Goal: Find specific page/section: Find specific page/section

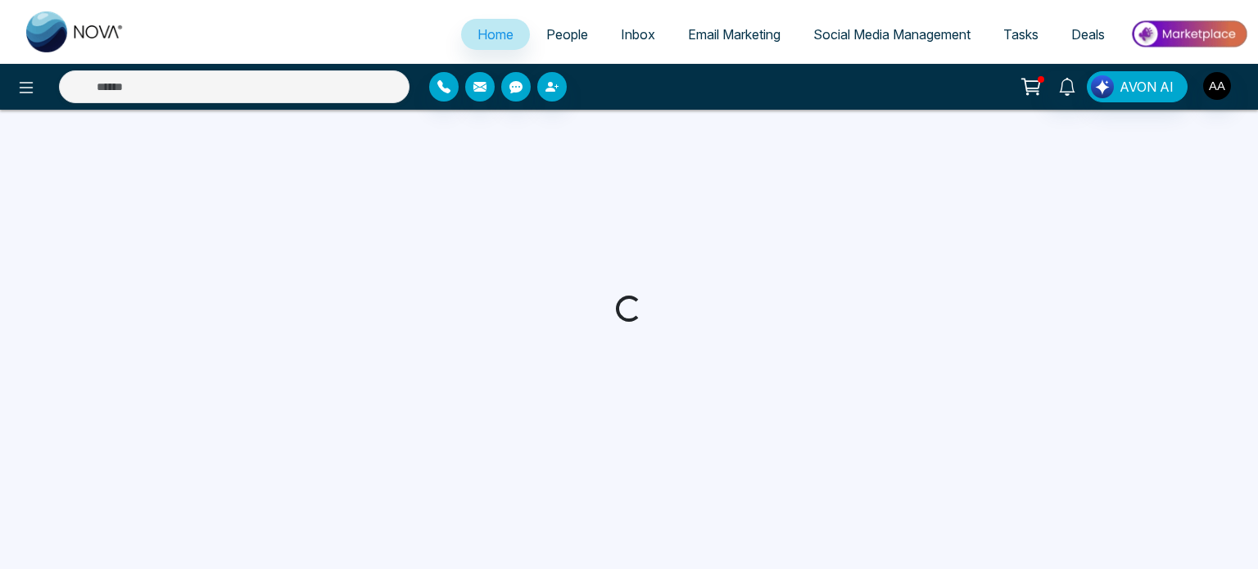
select select "*"
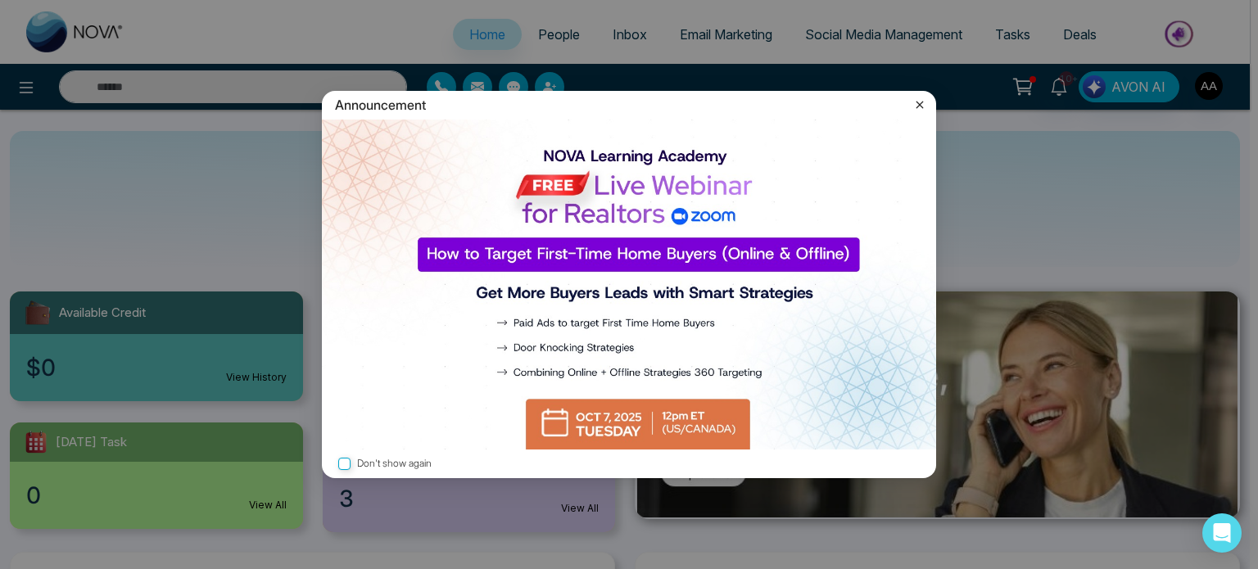
drag, startPoint x: 917, startPoint y: 101, endPoint x: 896, endPoint y: 109, distance: 22.8
click at [917, 101] on icon at bounding box center [920, 105] width 16 height 16
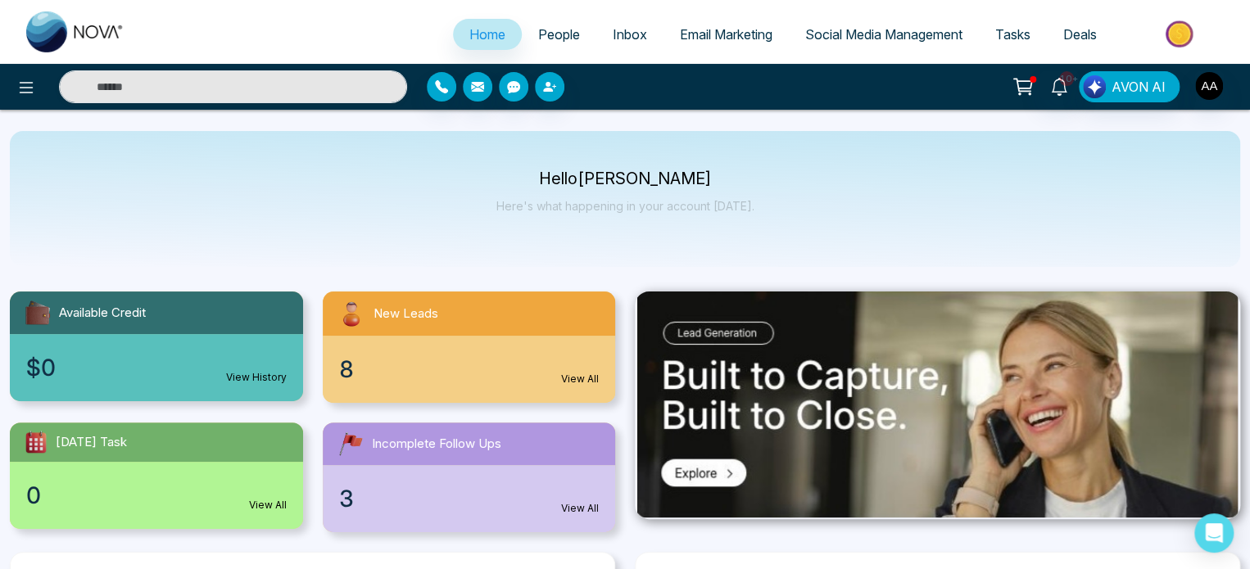
click at [510, 397] on div "8 View All" at bounding box center [469, 369] width 293 height 67
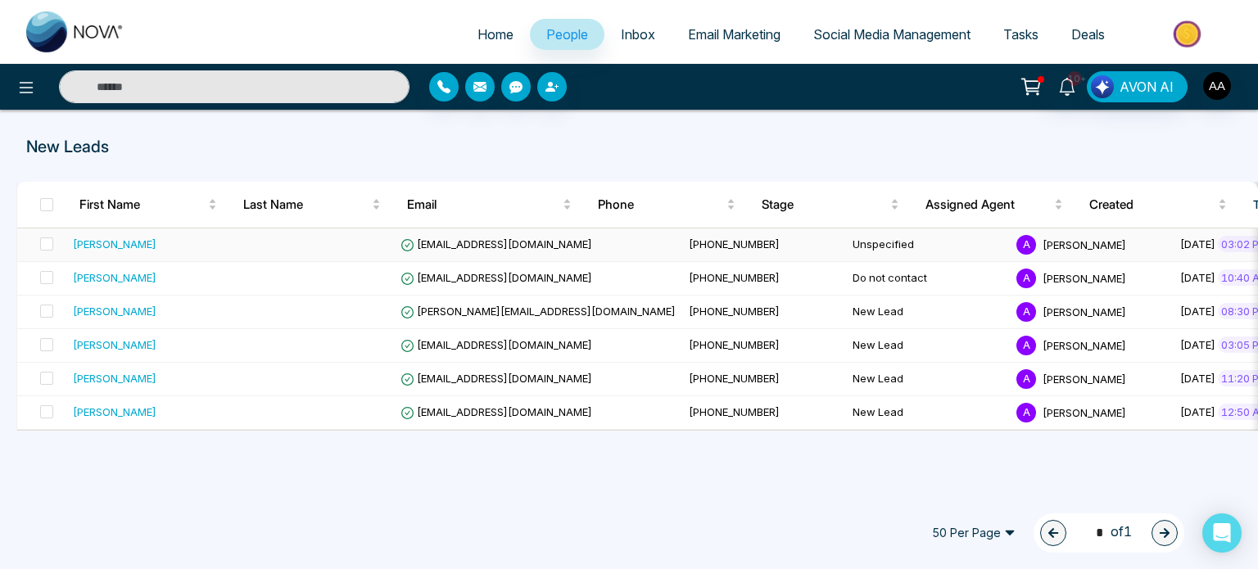
click at [143, 247] on div "[PERSON_NAME]" at bounding box center [115, 244] width 84 height 16
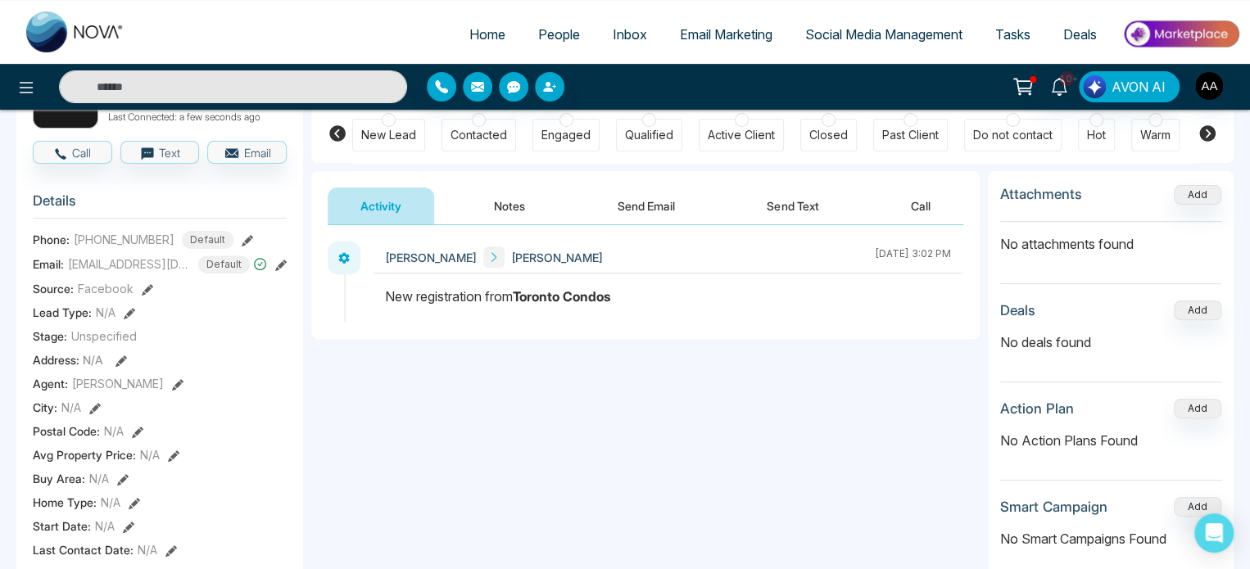
scroll to position [82, 0]
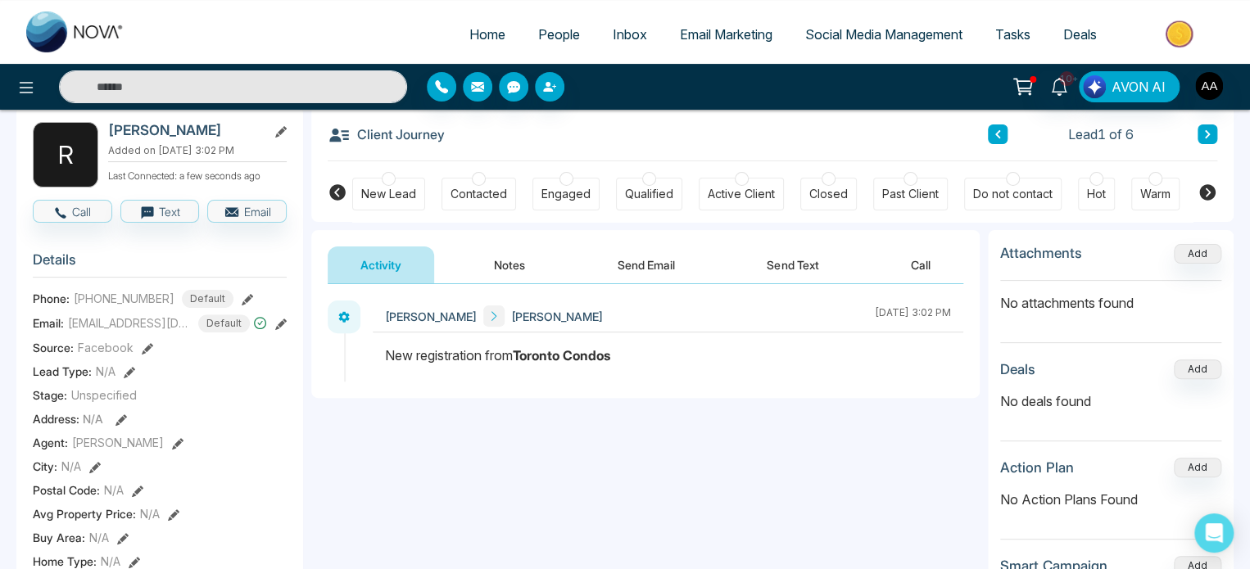
click at [550, 34] on span "People" at bounding box center [559, 34] width 42 height 16
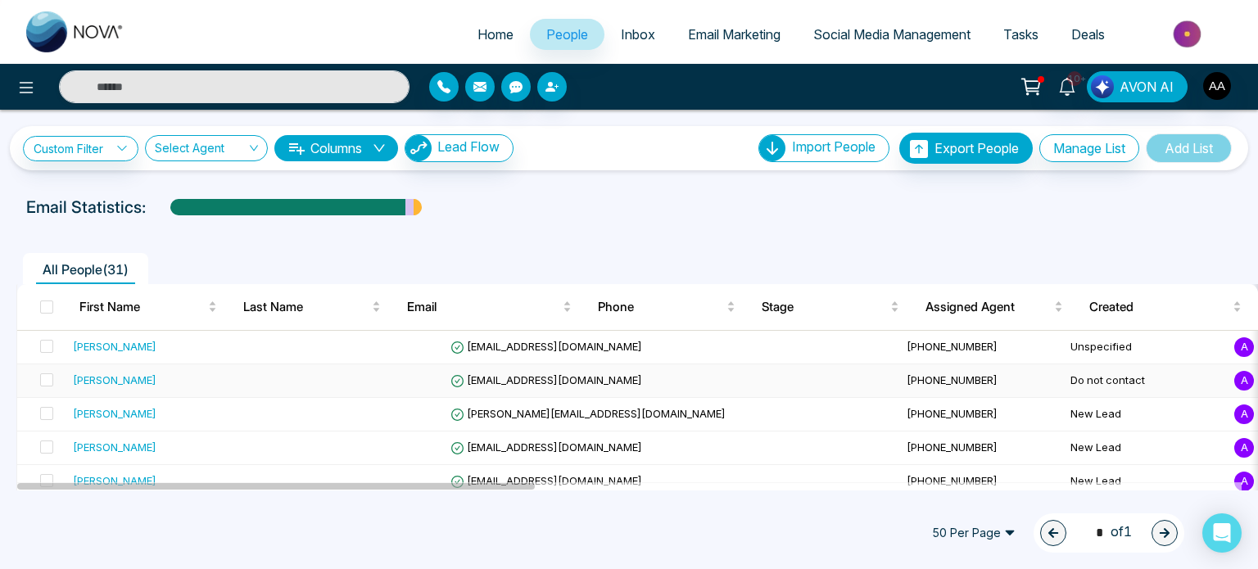
click at [473, 387] on span "[EMAIL_ADDRESS][DOMAIN_NAME]" at bounding box center [547, 380] width 192 height 13
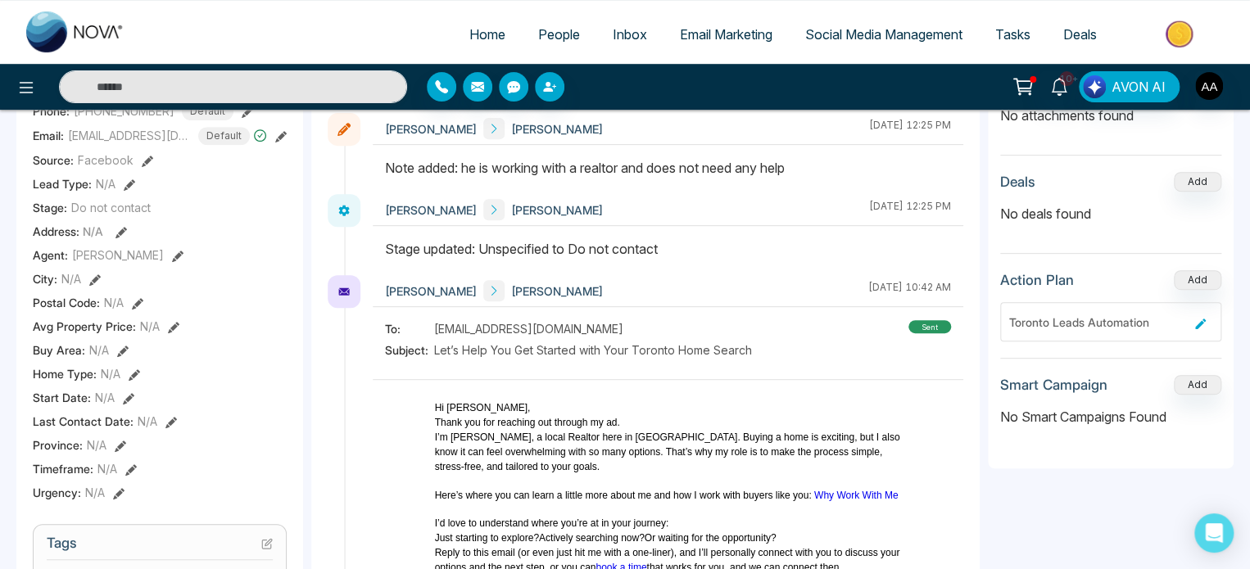
scroll to position [164, 0]
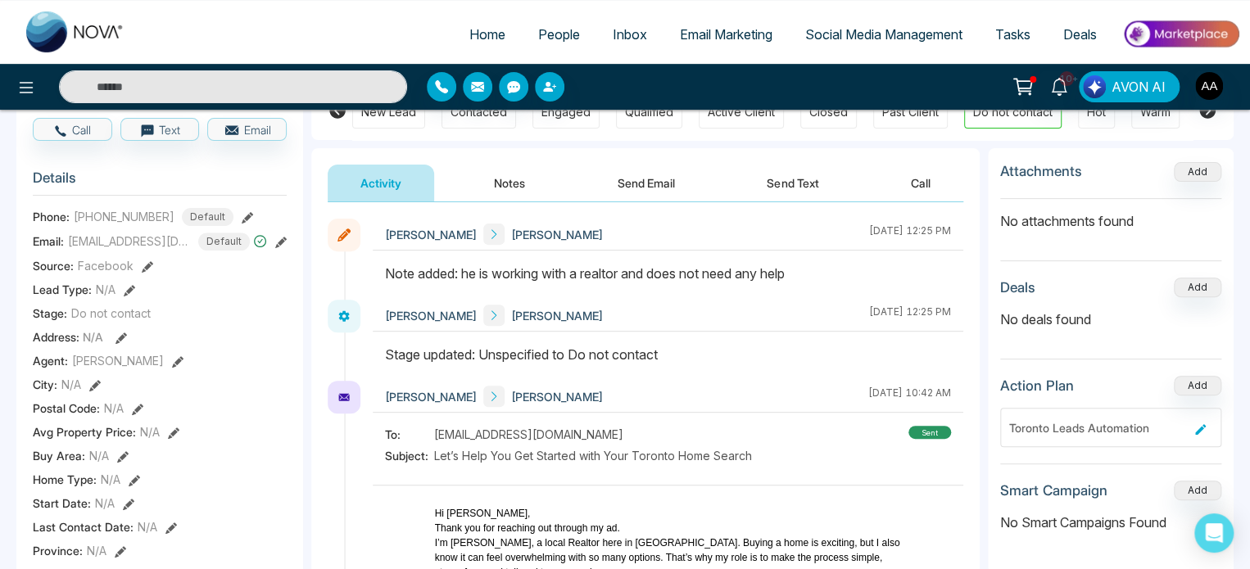
click at [550, 50] on link "People" at bounding box center [559, 34] width 75 height 31
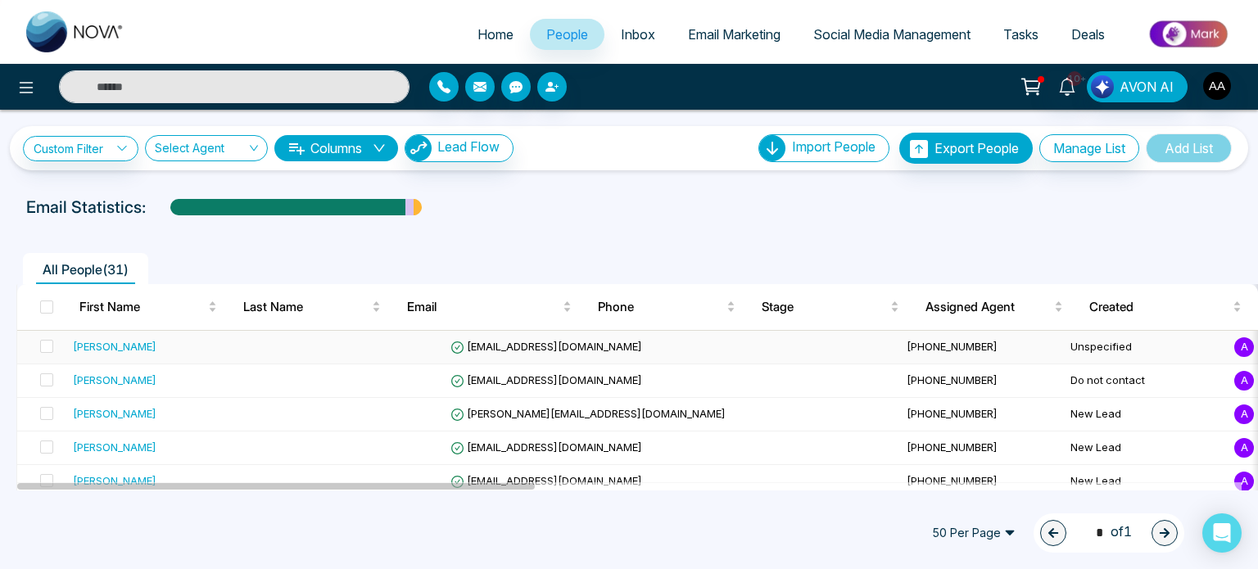
click at [1064, 365] on td "Unspecified" at bounding box center [1146, 348] width 164 height 34
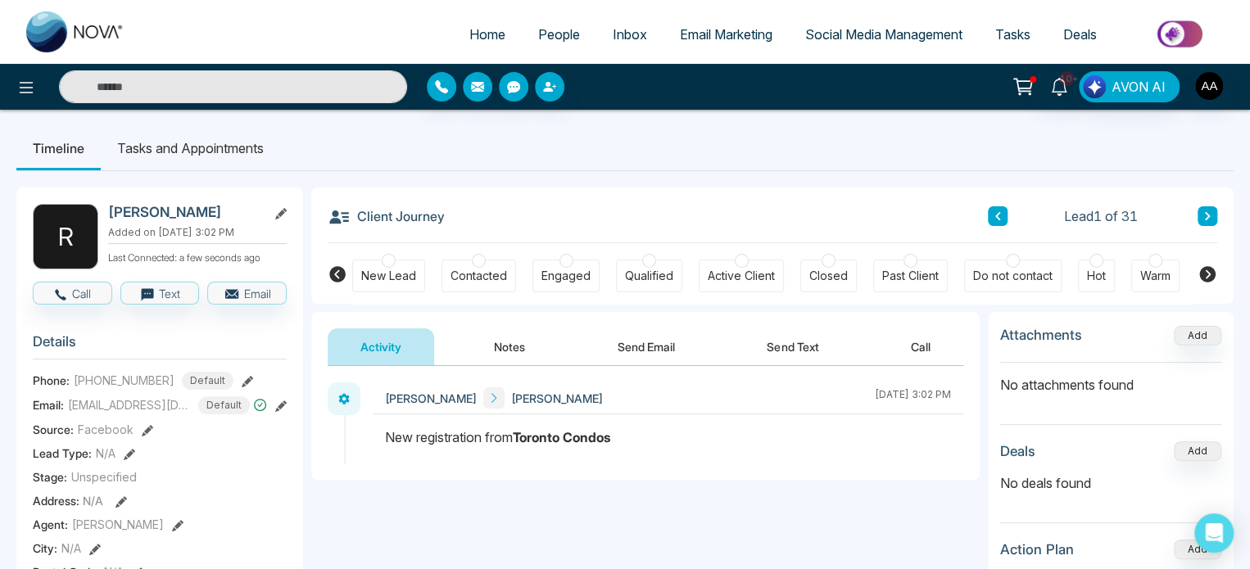
click at [555, 39] on span "People" at bounding box center [559, 34] width 42 height 16
